Goal: Information Seeking & Learning: Check status

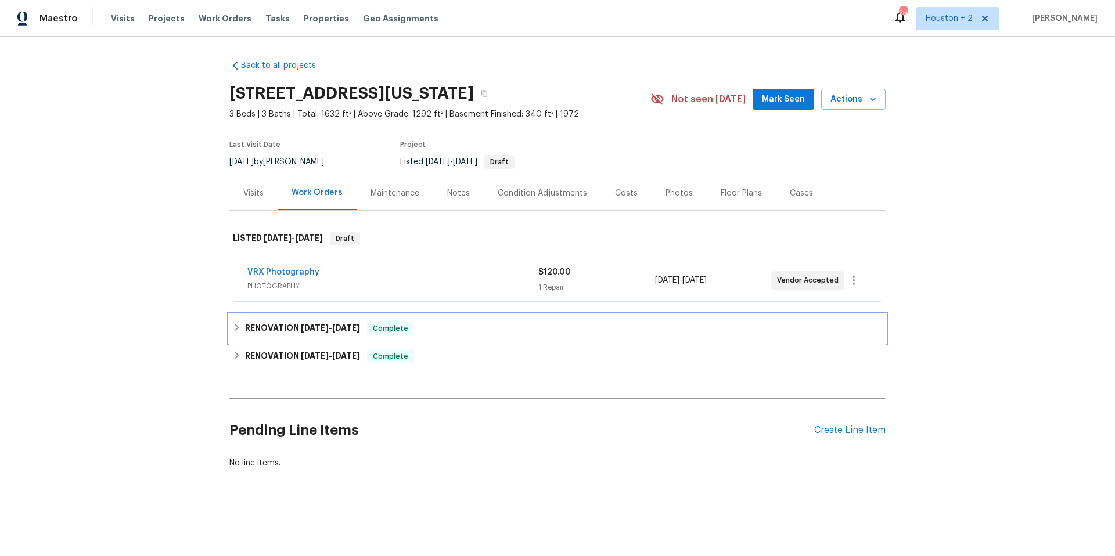
click at [294, 328] on h6 "RENOVATION [DATE] - [DATE]" at bounding box center [302, 329] width 115 height 14
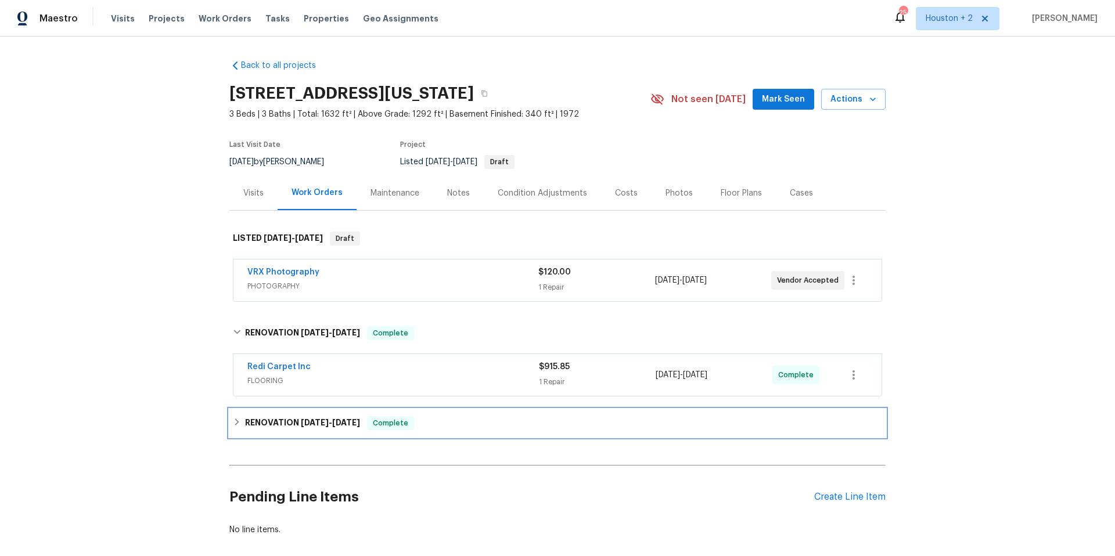
click at [326, 424] on span "[DATE] - [DATE]" at bounding box center [330, 423] width 59 height 8
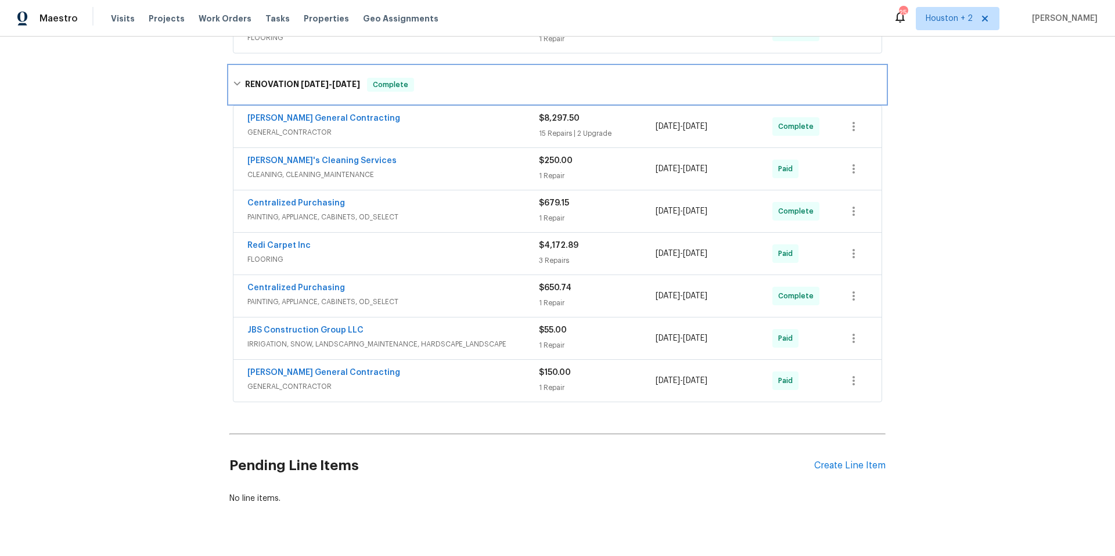
scroll to position [61, 0]
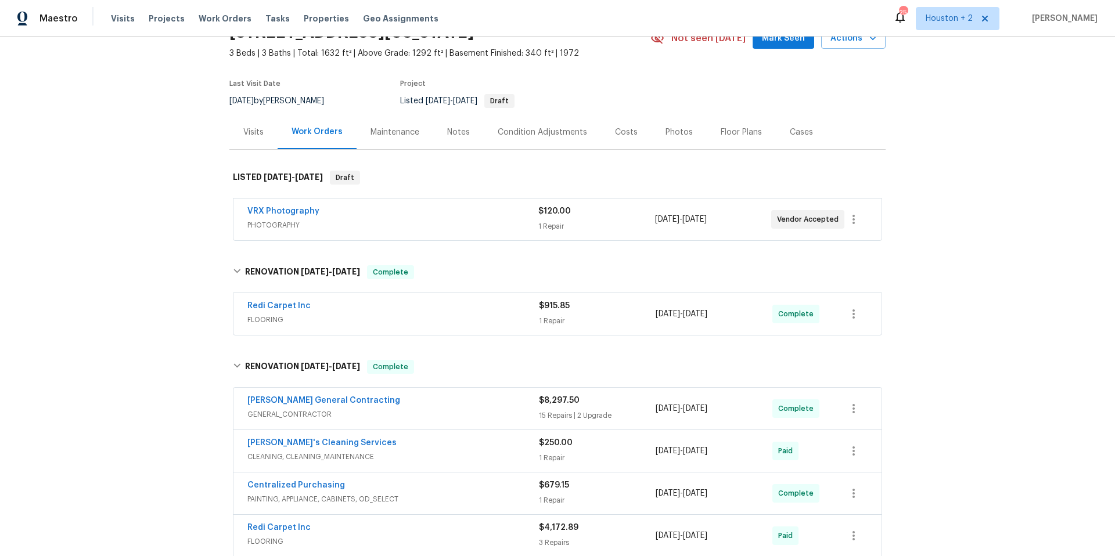
click at [615, 127] on div "Costs" at bounding box center [626, 133] width 23 height 12
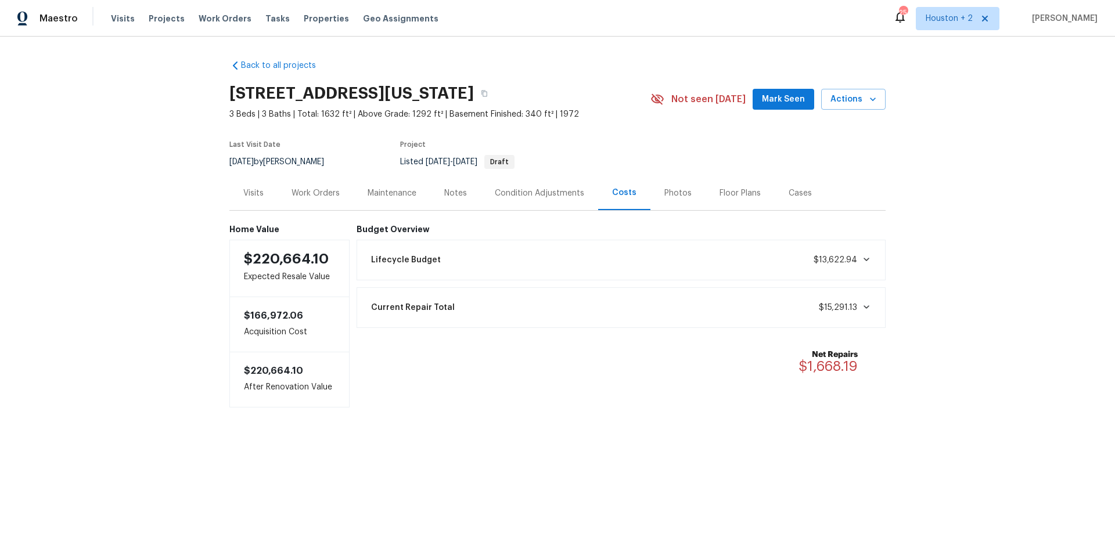
click at [255, 193] on div "Visits" at bounding box center [253, 193] width 20 height 12
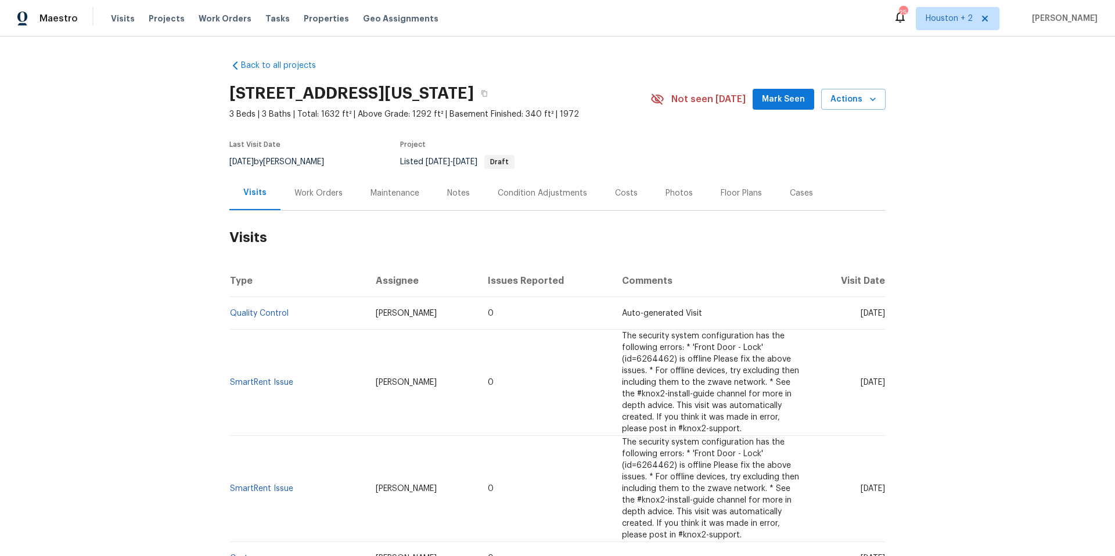
click at [457, 194] on div "Notes" at bounding box center [458, 193] width 23 height 12
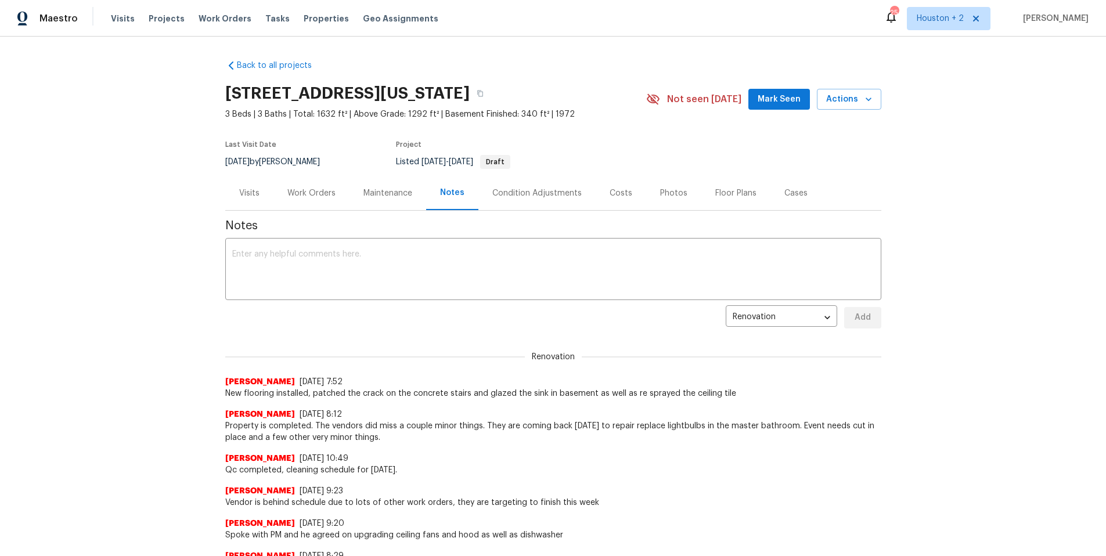
click at [246, 192] on div "Visits" at bounding box center [249, 193] width 20 height 12
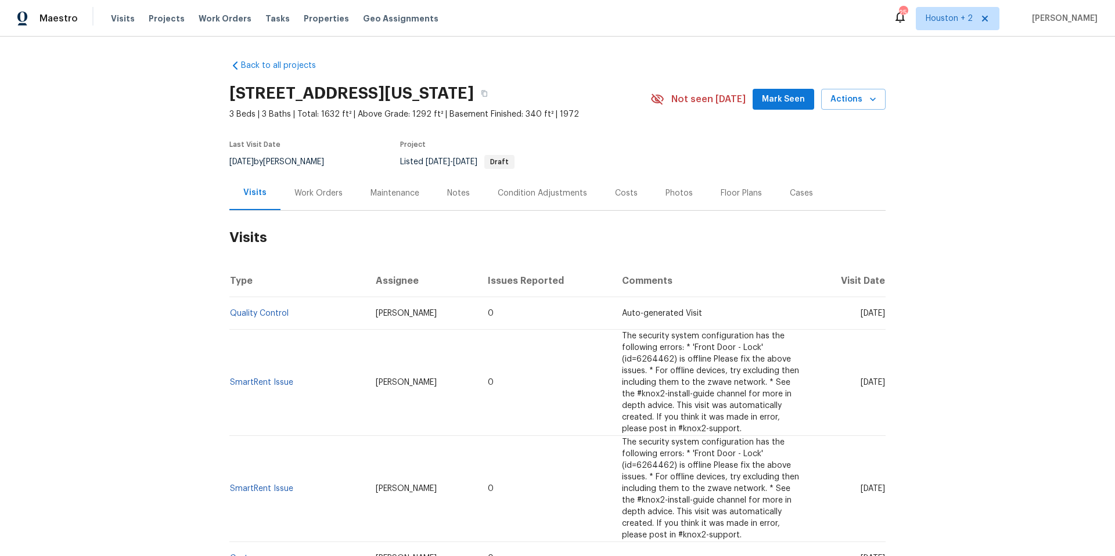
click at [452, 197] on div "Notes" at bounding box center [458, 193] width 23 height 12
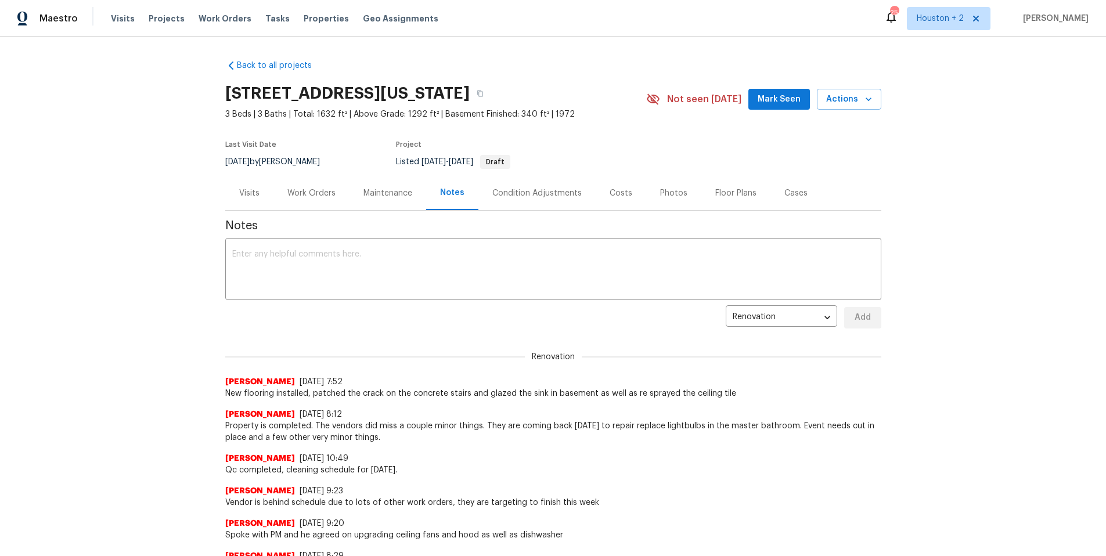
click at [251, 190] on div "Visits" at bounding box center [249, 193] width 20 height 12
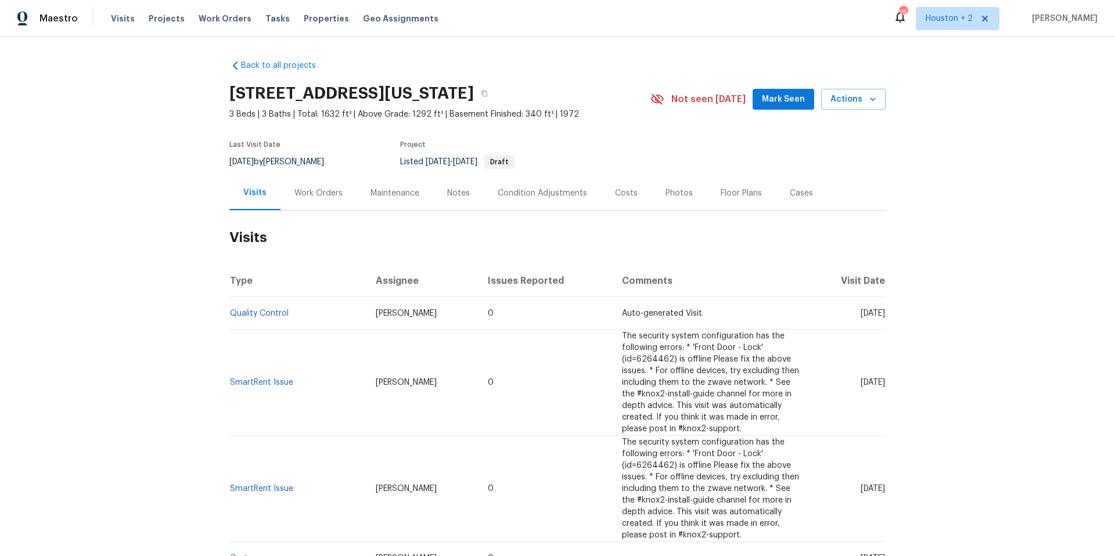
click at [619, 191] on div "Costs" at bounding box center [626, 193] width 23 height 12
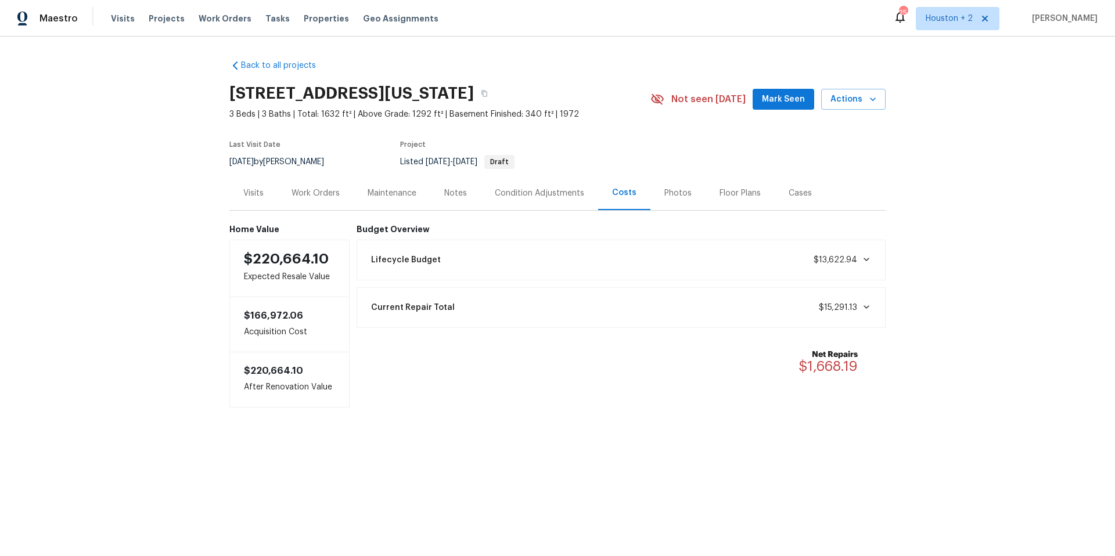
click at [243, 187] on div "Visits" at bounding box center [253, 193] width 20 height 12
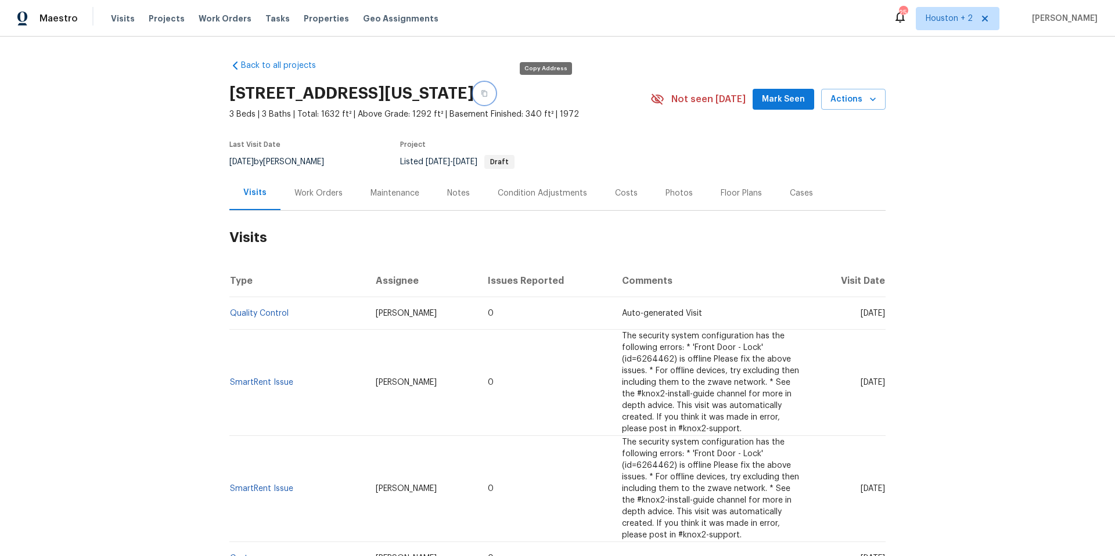
click at [488, 95] on icon "button" at bounding box center [484, 93] width 7 height 7
